Goal: Obtain resource: Download file/media

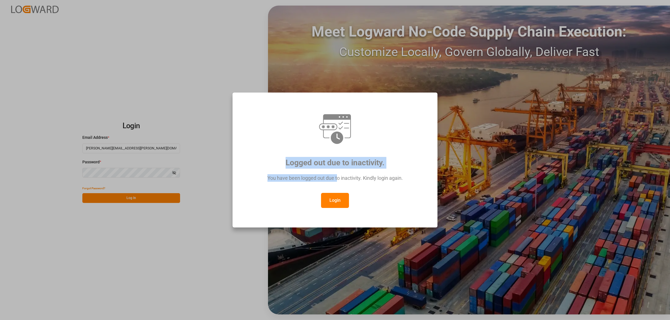
drag, startPoint x: 353, startPoint y: 142, endPoint x: 336, endPoint y: 194, distance: 55.1
click at [336, 193] on div "Logged out due to inactivity. You have been logged out due to inactivity. Kindl…" at bounding box center [334, 160] width 195 height 126
drag, startPoint x: 453, startPoint y: 181, endPoint x: 461, endPoint y: 186, distance: 9.4
click at [453, 181] on div "Logged out due to inactivity. You have been logged out due to inactivity. Kindl…" at bounding box center [335, 160] width 670 height 320
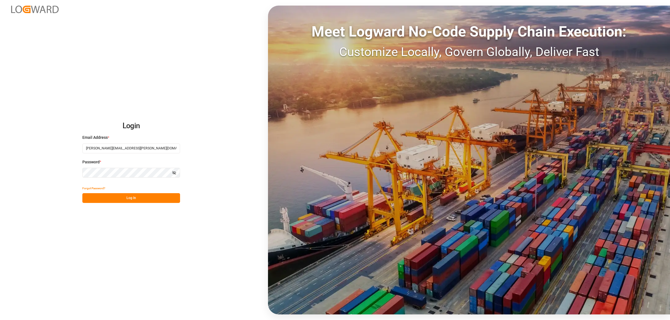
click at [141, 198] on button "Log In" at bounding box center [131, 198] width 98 height 10
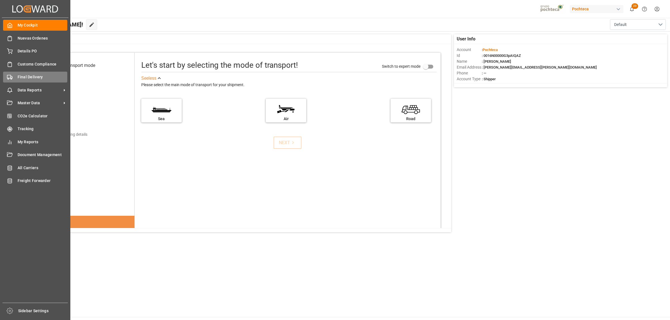
click at [27, 79] on span "Final Delivery" at bounding box center [43, 77] width 50 height 6
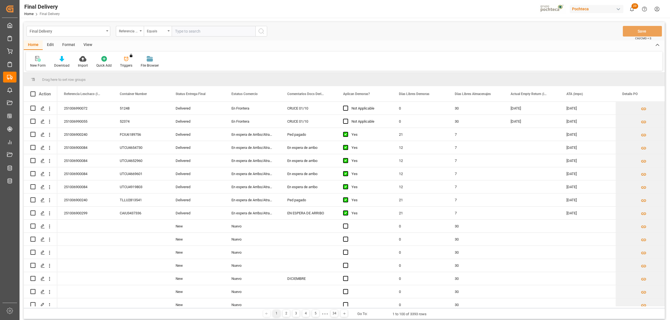
click at [69, 42] on div "Format" at bounding box center [68, 44] width 21 height 9
click at [39, 61] on icon at bounding box center [38, 59] width 5 height 6
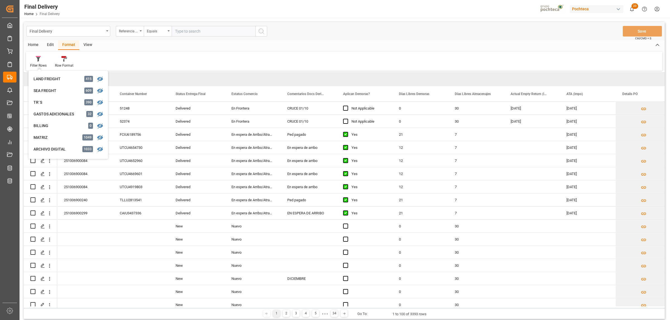
click at [85, 42] on div "View" at bounding box center [87, 44] width 17 height 9
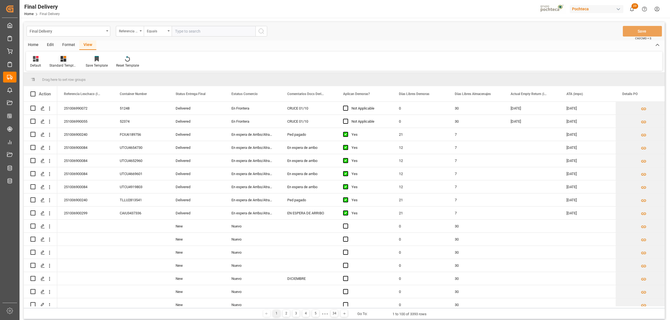
click at [64, 59] on icon at bounding box center [64, 59] width 6 height 6
drag, startPoint x: 81, startPoint y: 78, endPoint x: 82, endPoint y: 75, distance: 2.8
click at [82, 78] on div "Notificación de Entregas" at bounding box center [78, 79] width 49 height 6
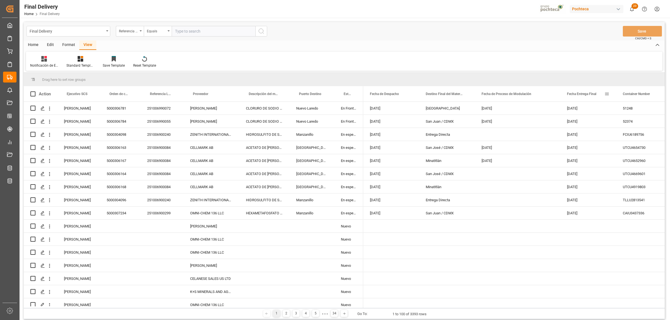
click at [605, 93] on span at bounding box center [606, 94] width 5 height 5
click at [642, 94] on span "filter" at bounding box center [638, 95] width 25 height 10
click at [658, 122] on input "date" at bounding box center [632, 124] width 55 height 11
type input "[DATE]"
click at [639, 142] on button "Apply" at bounding box center [640, 142] width 10 height 6
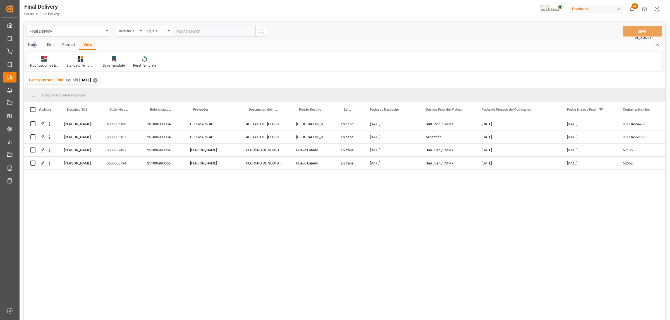
click at [34, 44] on div "Home" at bounding box center [33, 44] width 19 height 9
click at [61, 60] on icon at bounding box center [61, 59] width 5 height 6
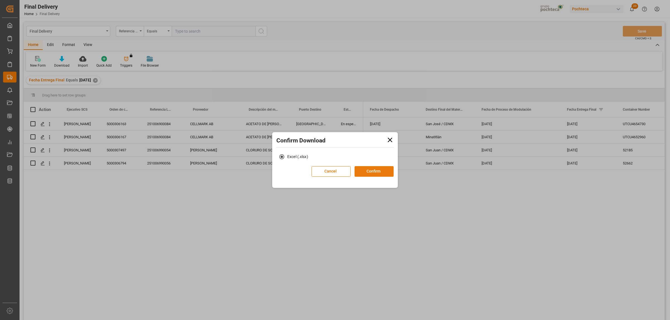
click at [381, 172] on button "Confirm" at bounding box center [374, 171] width 39 height 11
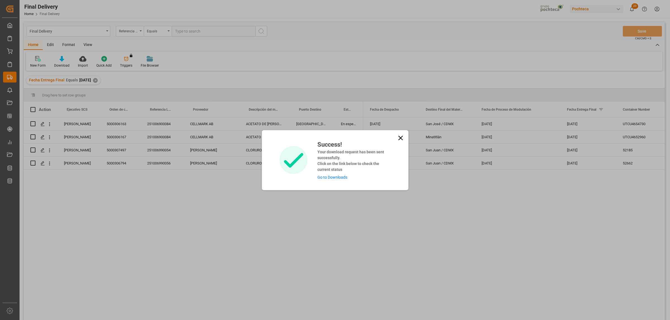
click at [336, 177] on link "Go to Downloads" at bounding box center [332, 177] width 30 height 4
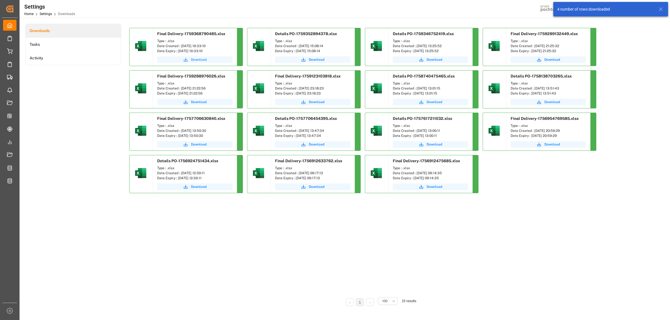
click at [198, 59] on span "Download" at bounding box center [199, 59] width 16 height 5
